Goal: Task Accomplishment & Management: Manage account settings

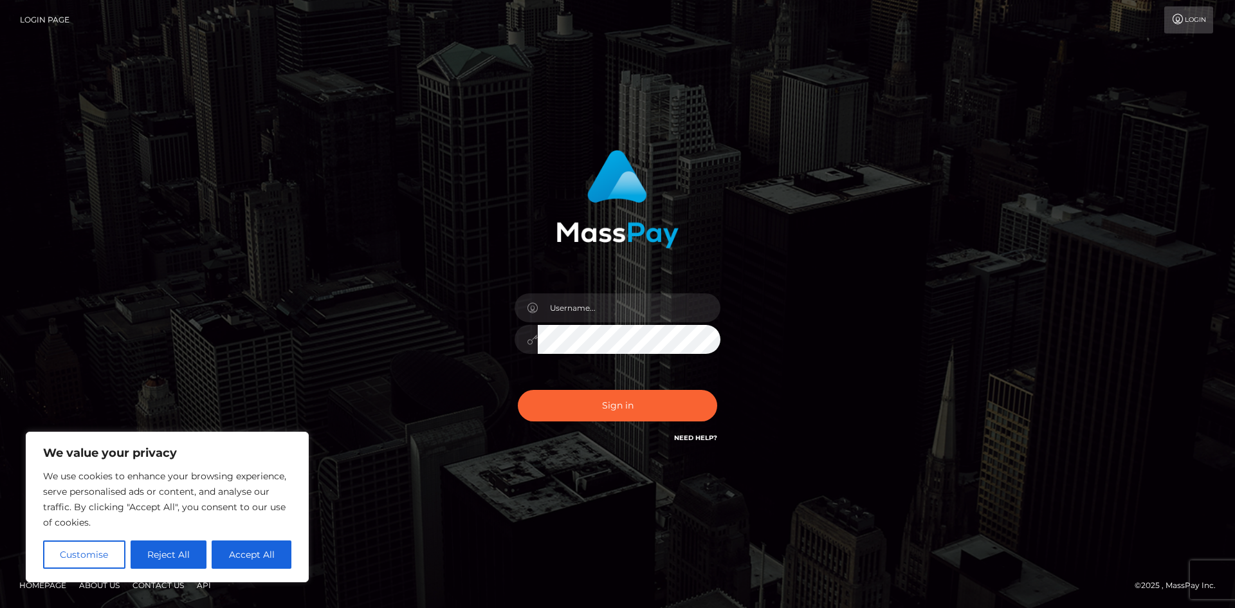
type input "Md [PERSON_NAME]"
click at [611, 407] on button "Sign in" at bounding box center [617, 406] width 199 height 32
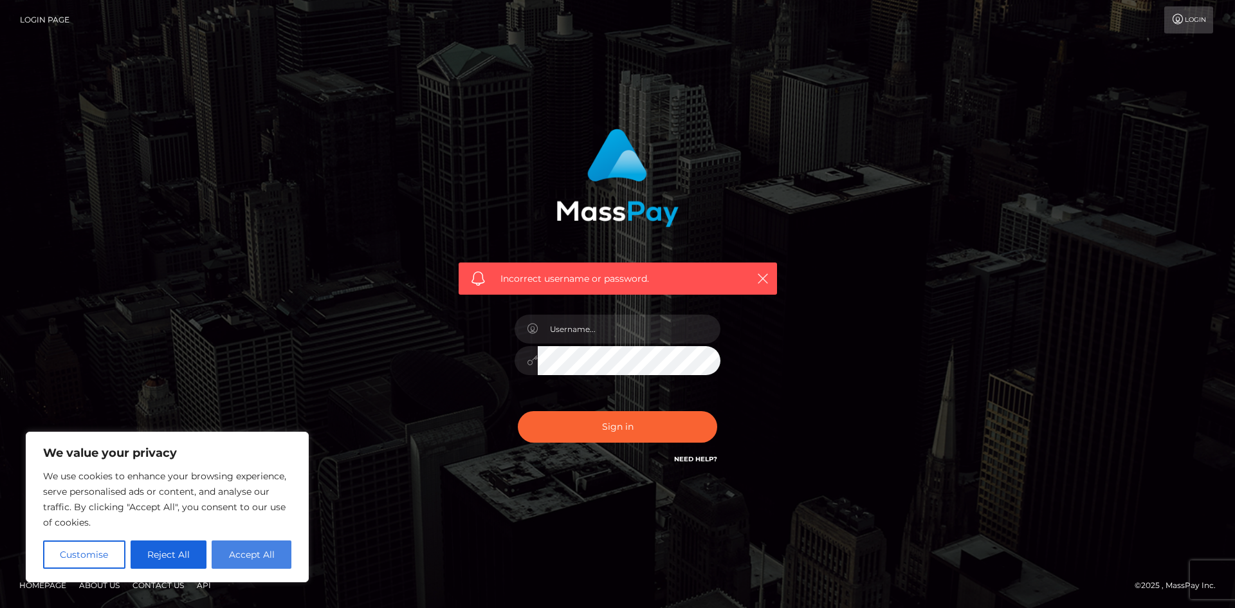
click at [262, 546] on button "Accept All" at bounding box center [252, 554] width 80 height 28
checkbox input "true"
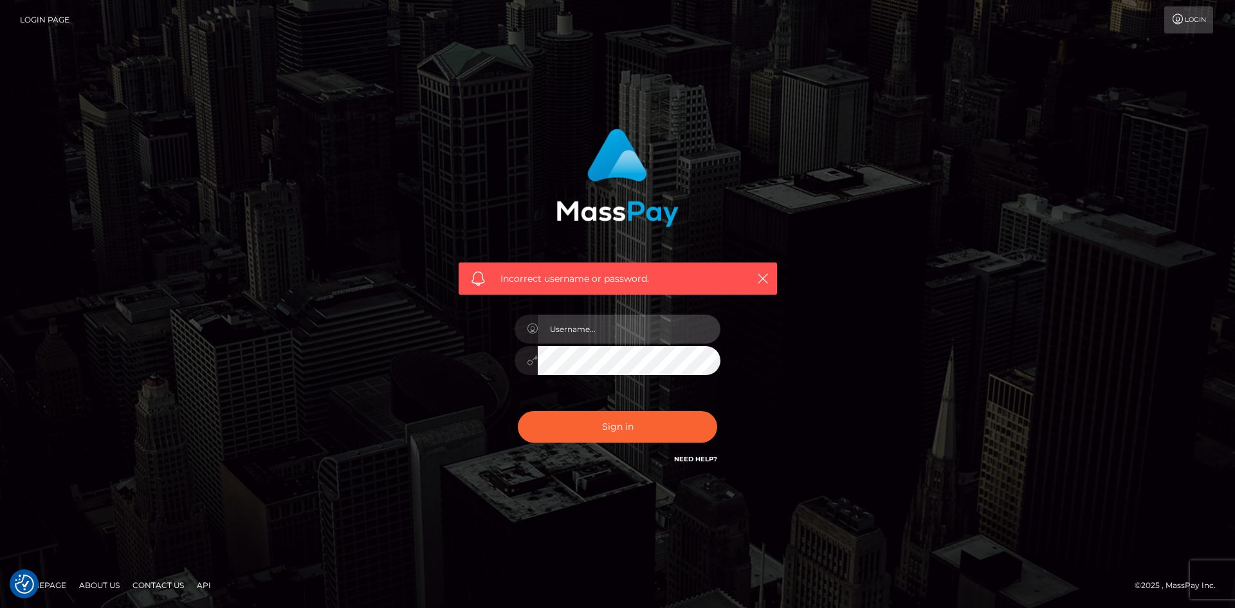
click at [550, 334] on input "text" at bounding box center [629, 328] width 183 height 29
type input "2004-06-02"
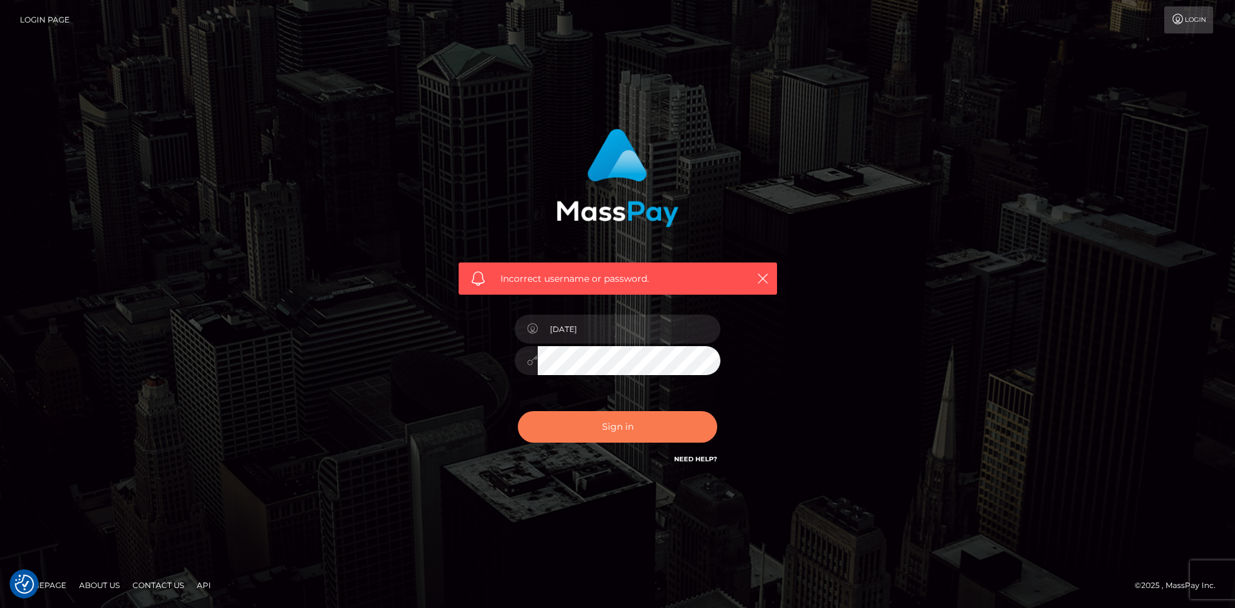
click at [605, 433] on button "Sign in" at bounding box center [617, 427] width 199 height 32
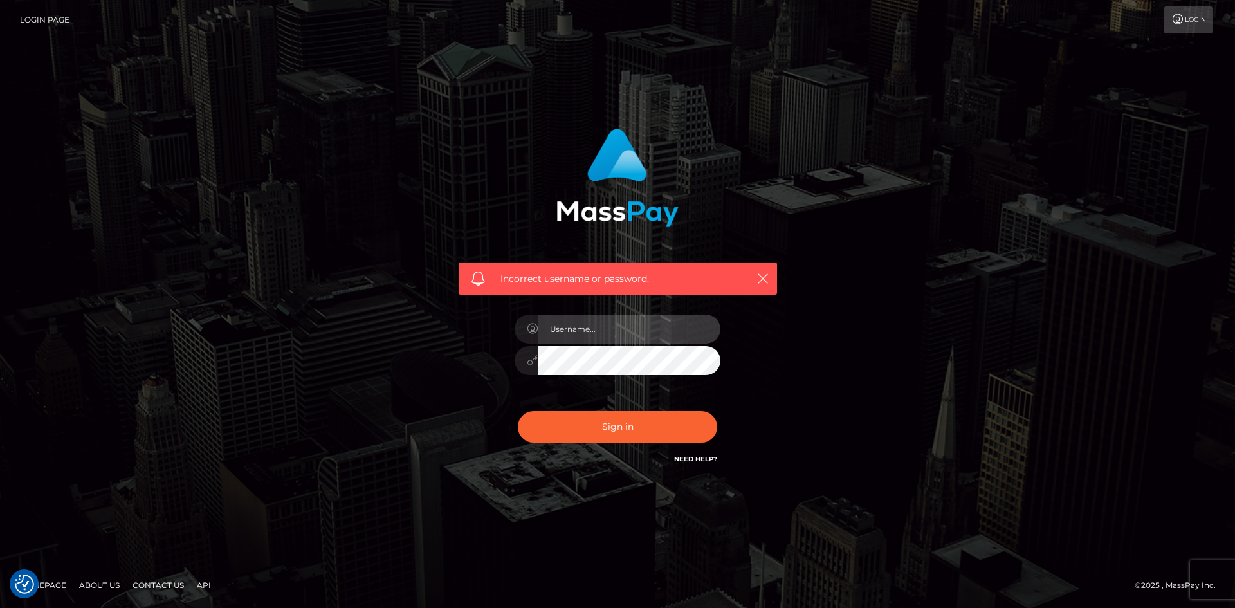
click at [609, 329] on input "text" at bounding box center [629, 328] width 183 height 29
click at [423, 486] on div "Incorrect username or password." at bounding box center [617, 304] width 733 height 370
click at [1189, 19] on link "Login" at bounding box center [1188, 19] width 49 height 27
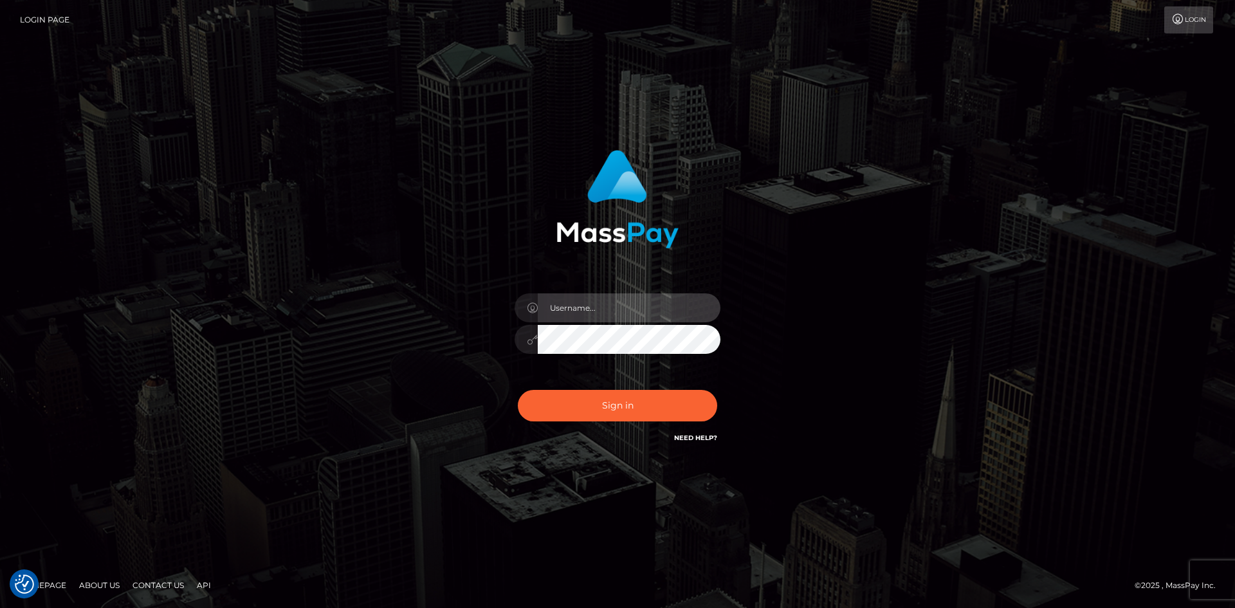
click at [632, 316] on input "text" at bounding box center [629, 307] width 183 height 29
type input "Md [PERSON_NAME]"
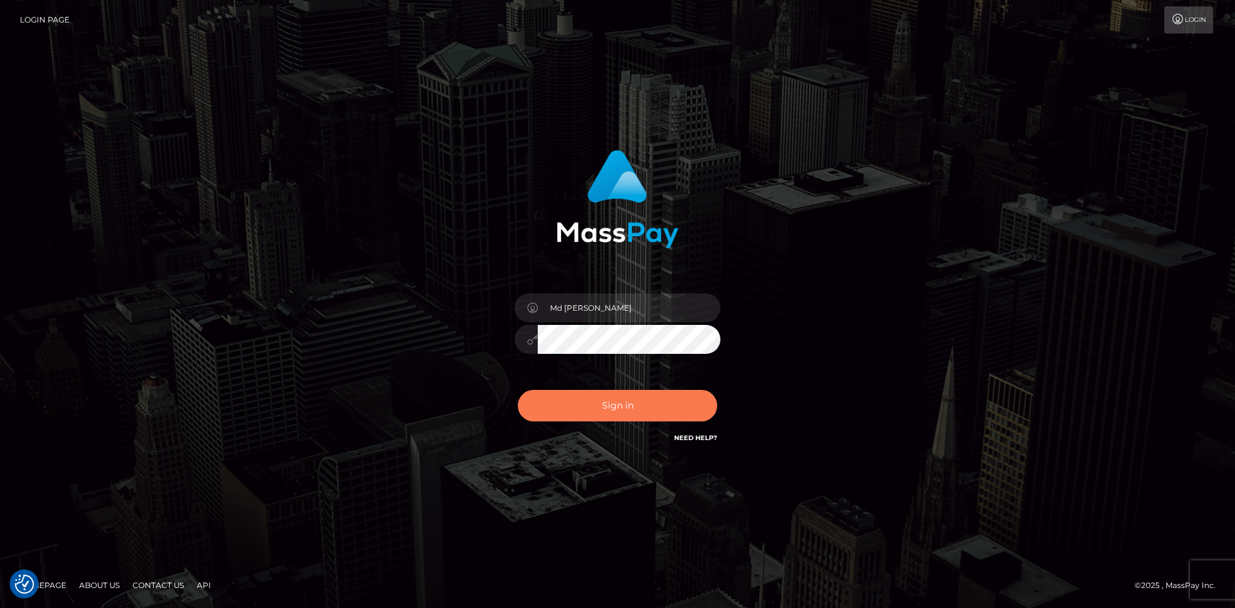
click at [594, 410] on button "Sign in" at bounding box center [617, 406] width 199 height 32
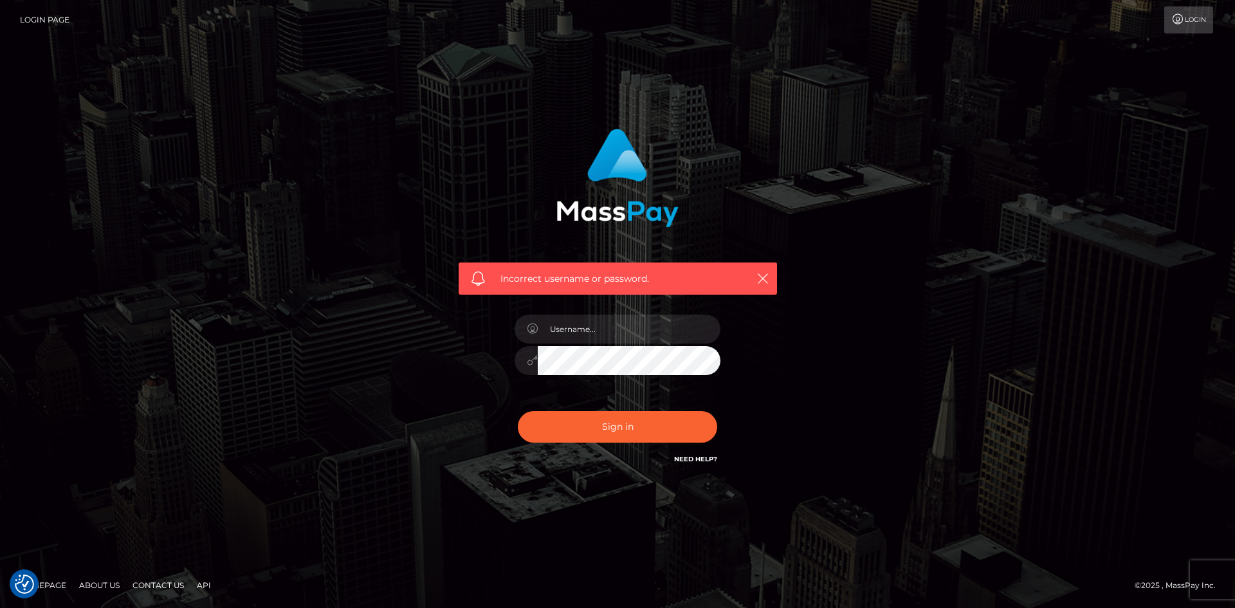
click at [707, 458] on link "Need Help?" at bounding box center [695, 459] width 43 height 8
